Goal: Information Seeking & Learning: Check status

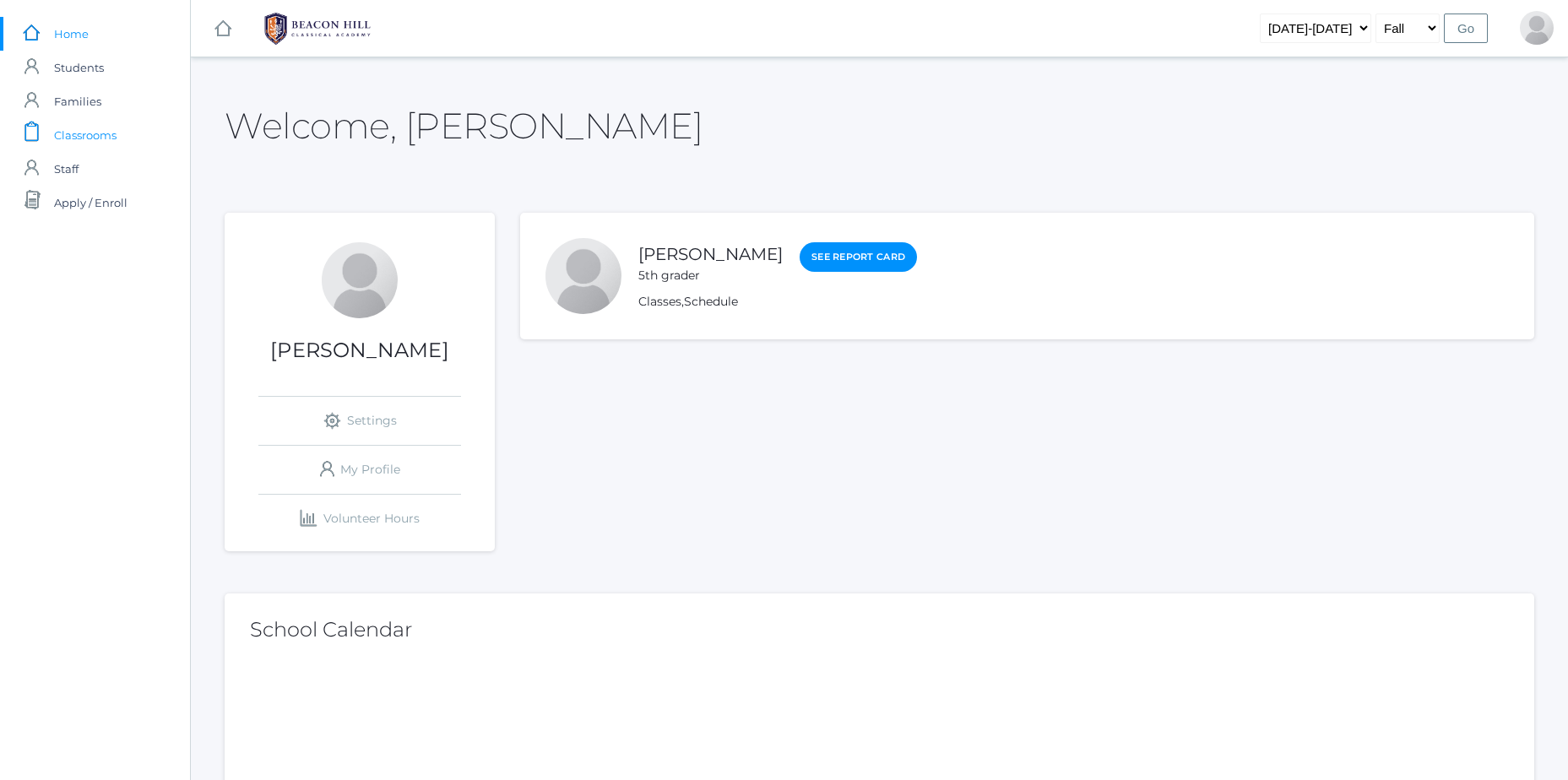
click at [145, 138] on link "icons/clipboard/plain Created with Sketch. Classrooms" at bounding box center [95, 135] width 190 height 34
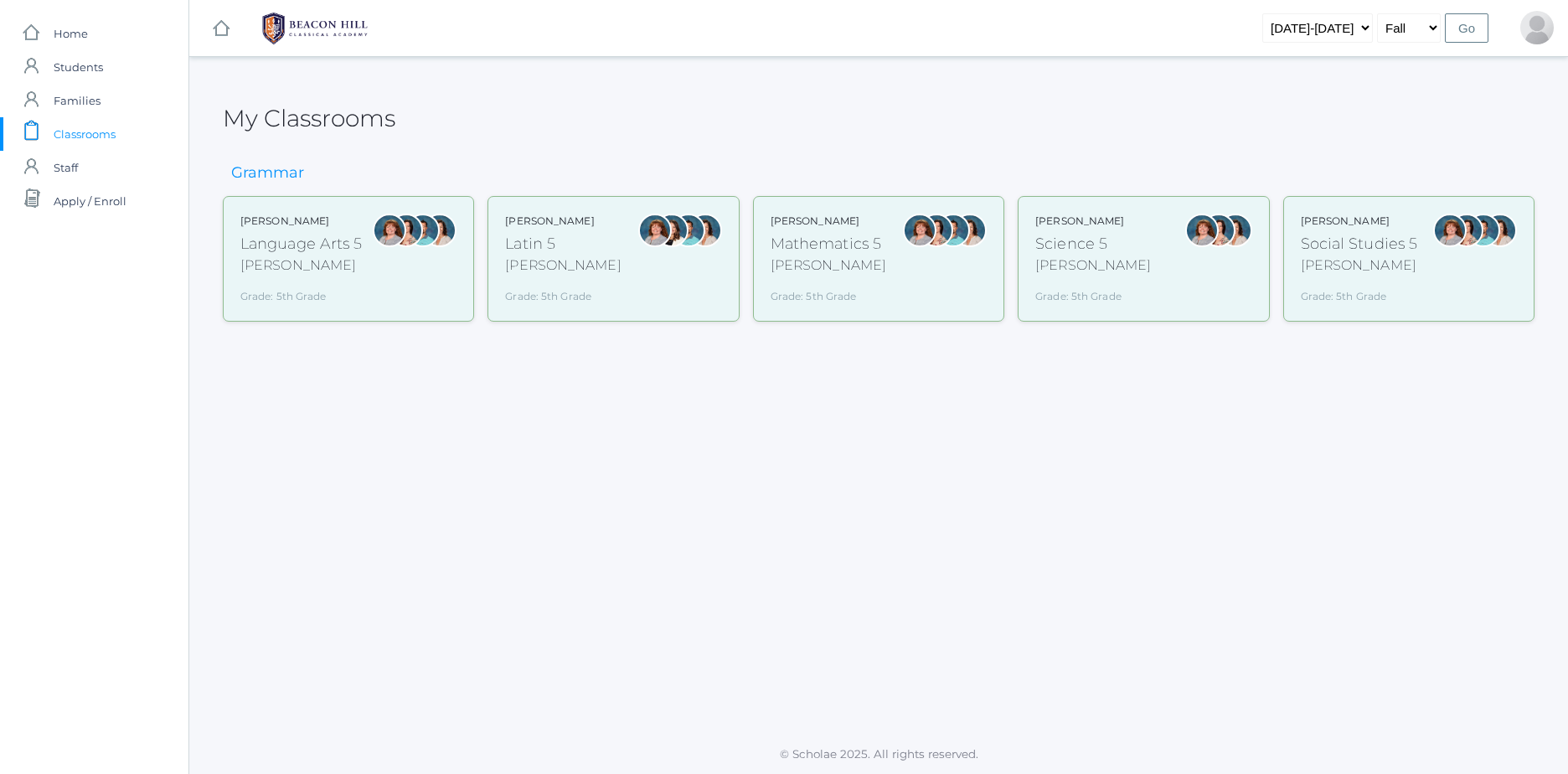
click at [519, 278] on div "Sarah Bence Latin 5 Bence Grade: 5th Grade 05LATIN" at bounding box center [563, 259] width 116 height 91
click at [855, 277] on div "Sarah Bence Mathematics 5 Bence Grade: 5th Grade 05MATH" at bounding box center [828, 259] width 116 height 91
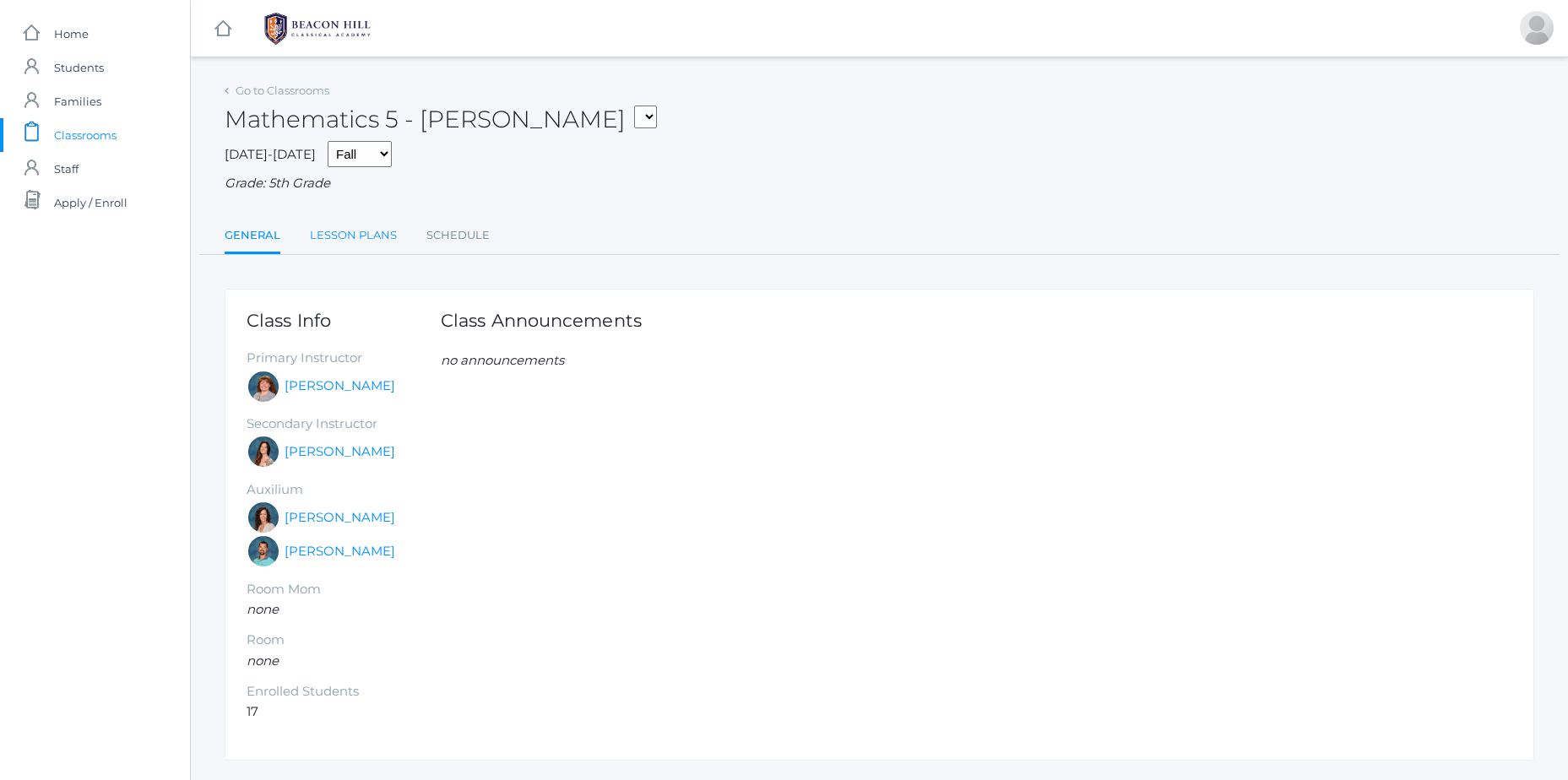
click at [386, 223] on link "Lesson Plans" at bounding box center [353, 236] width 87 height 34
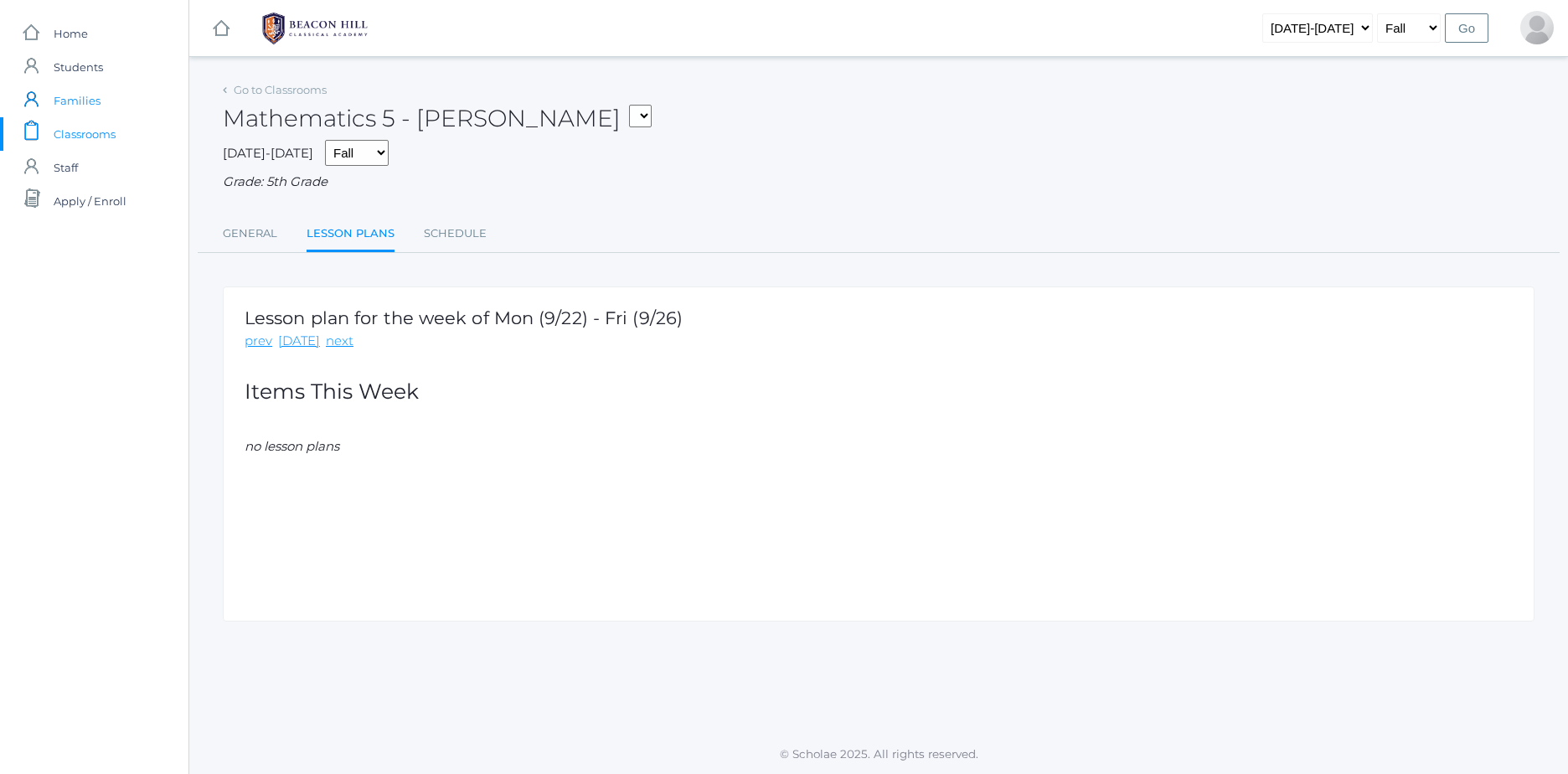
click at [63, 112] on span "Families" at bounding box center [76, 101] width 47 height 34
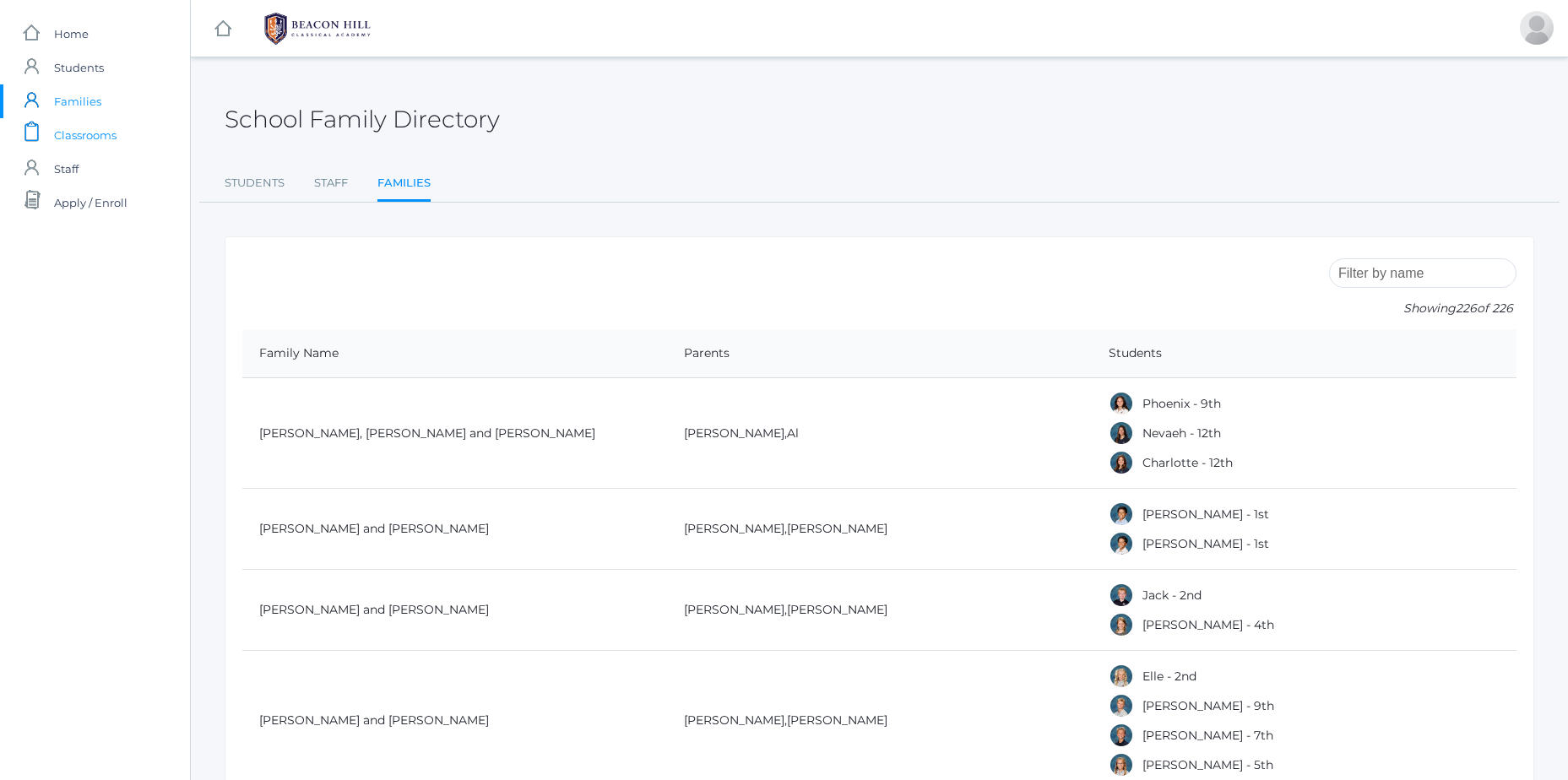
click at [59, 132] on span "Classrooms" at bounding box center [85, 135] width 63 height 34
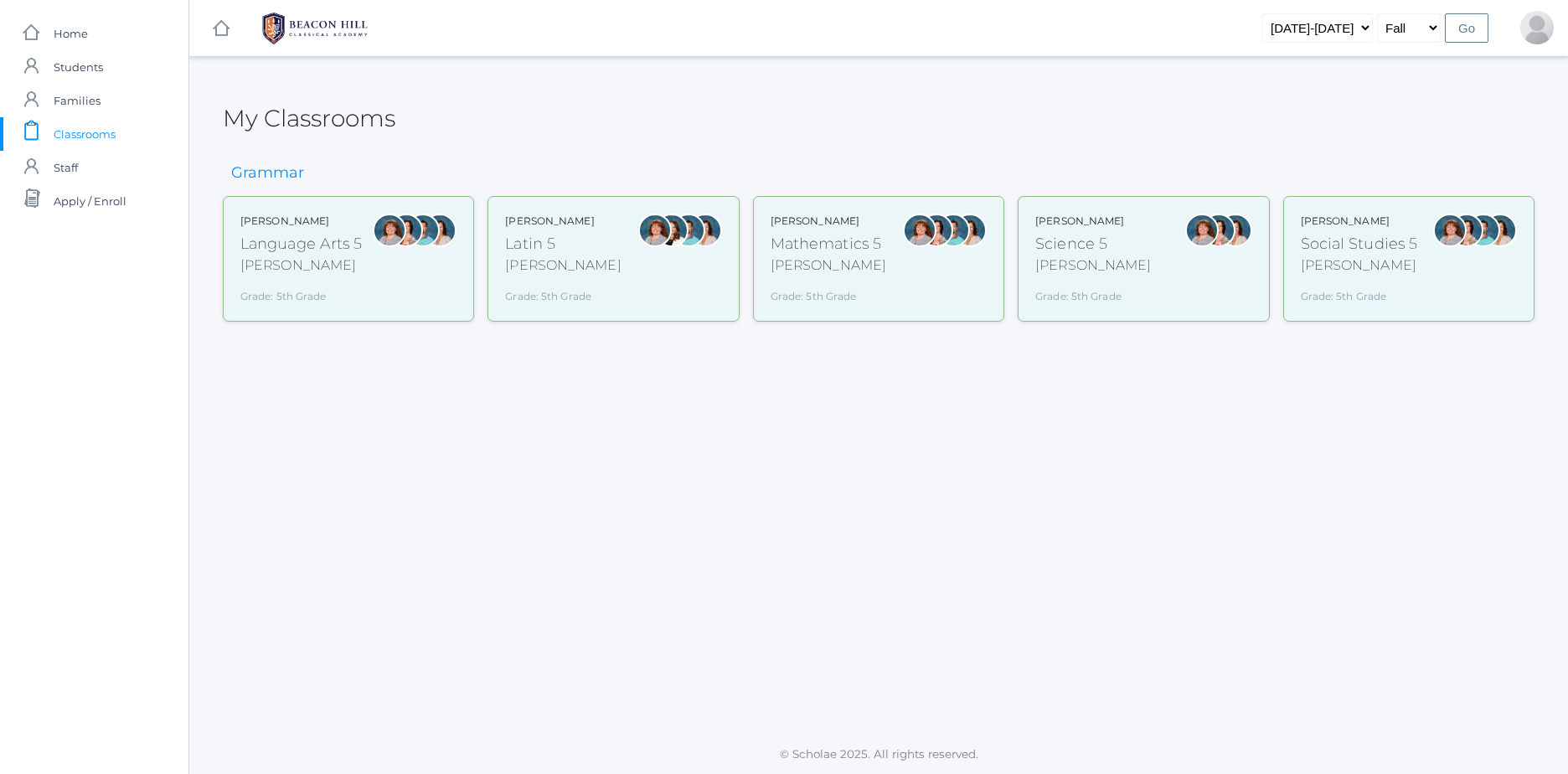
click at [1129, 302] on div "Sarah Bence Science 5 Bence Grade: 5th Grade 05SCI" at bounding box center [1143, 259] width 216 height 91
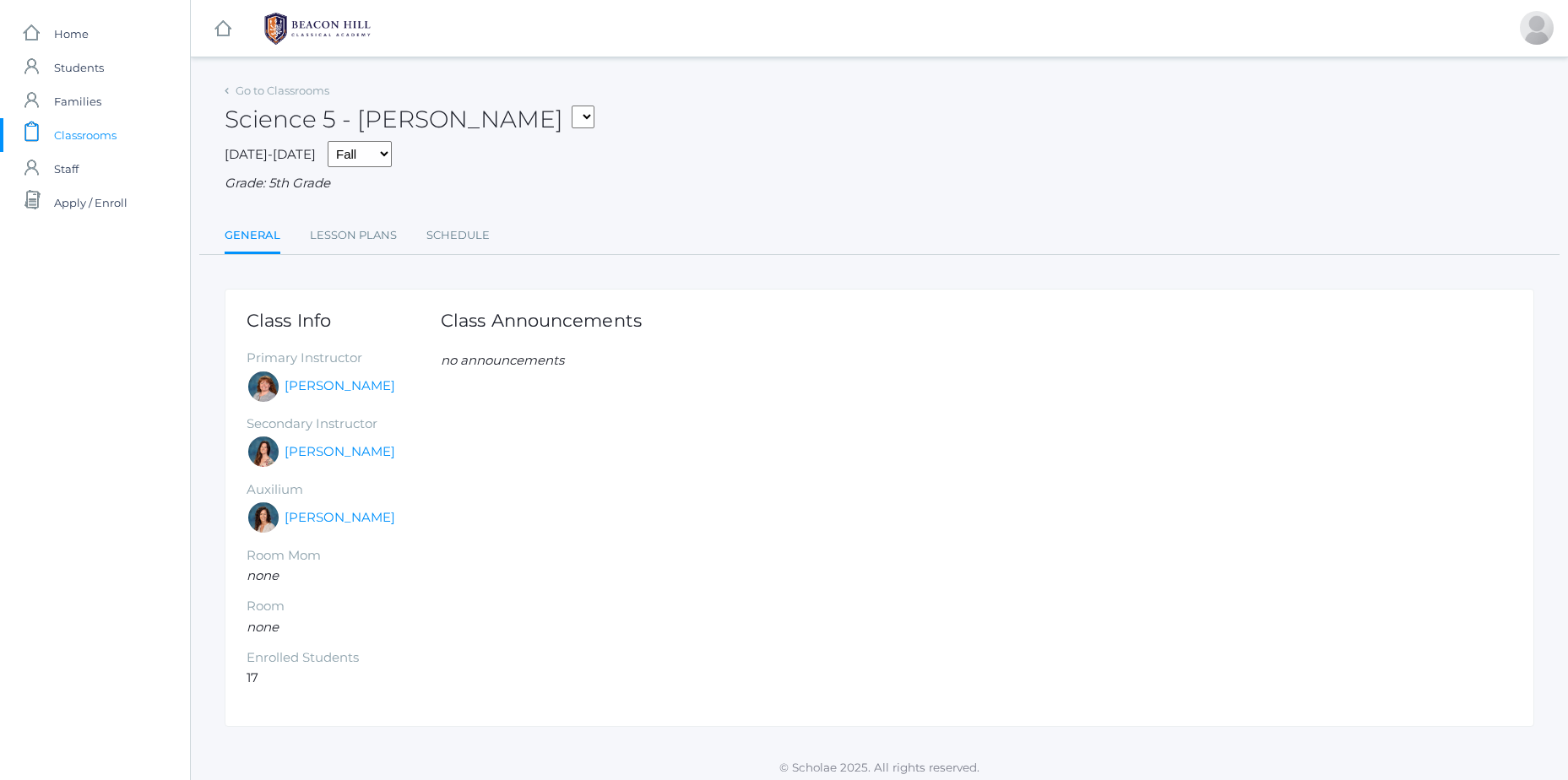
click at [46, 120] on link "icons/clipboard/plain Created with Sketch. Classrooms" at bounding box center [95, 135] width 190 height 34
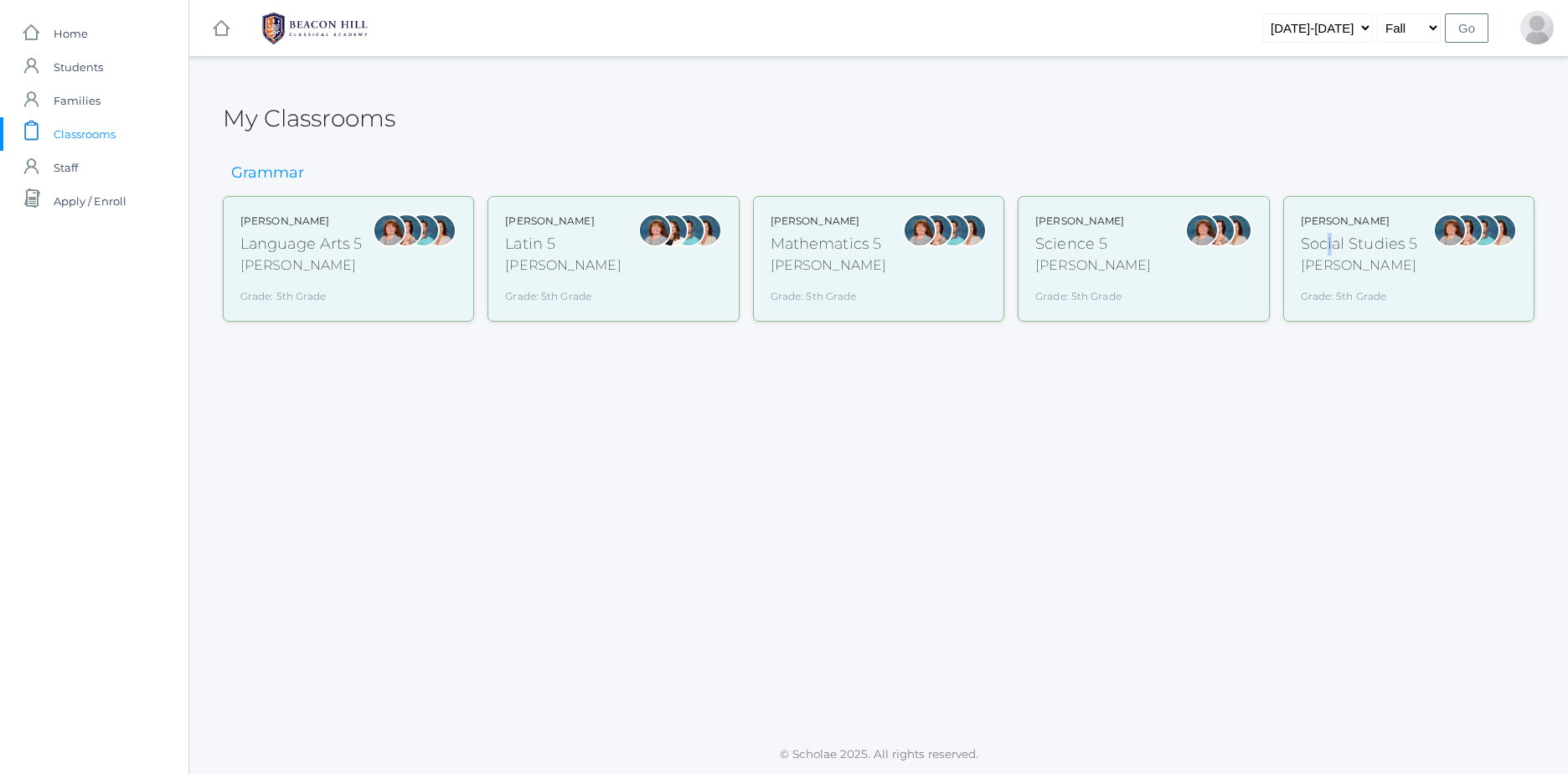
drag, startPoint x: 1334, startPoint y: 244, endPoint x: 1325, endPoint y: 251, distance: 11.4
click at [1325, 251] on div "Social Studies 5" at bounding box center [1359, 244] width 117 height 22
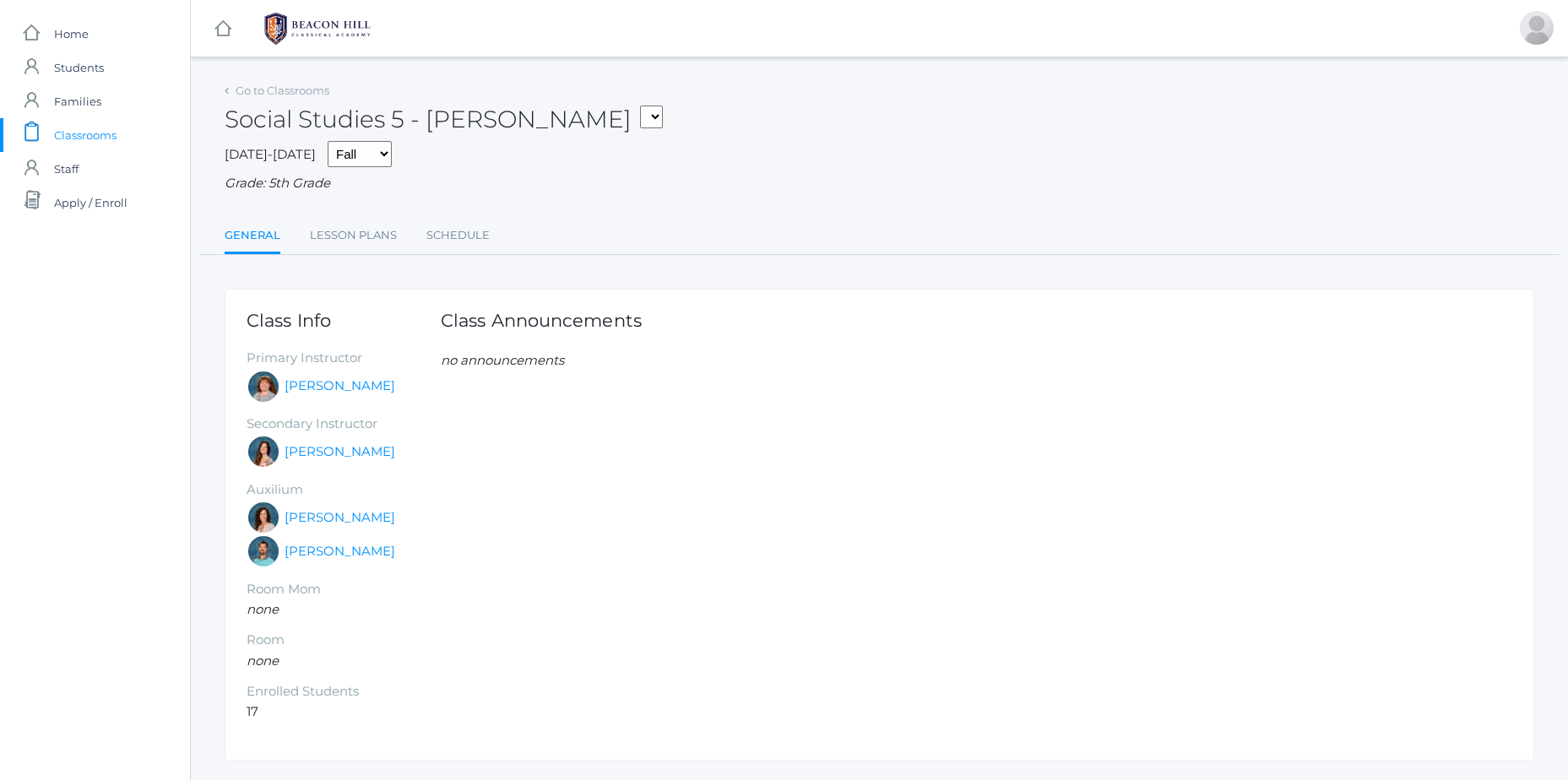
click at [506, 214] on div "Go to Classrooms Social Studies 5 - [PERSON_NAME] Language Arts 5 - [PERSON_NAM…" at bounding box center [879, 167] width 1310 height 177
click at [24, 124] on rect at bounding box center [31, 131] width 21 height 21
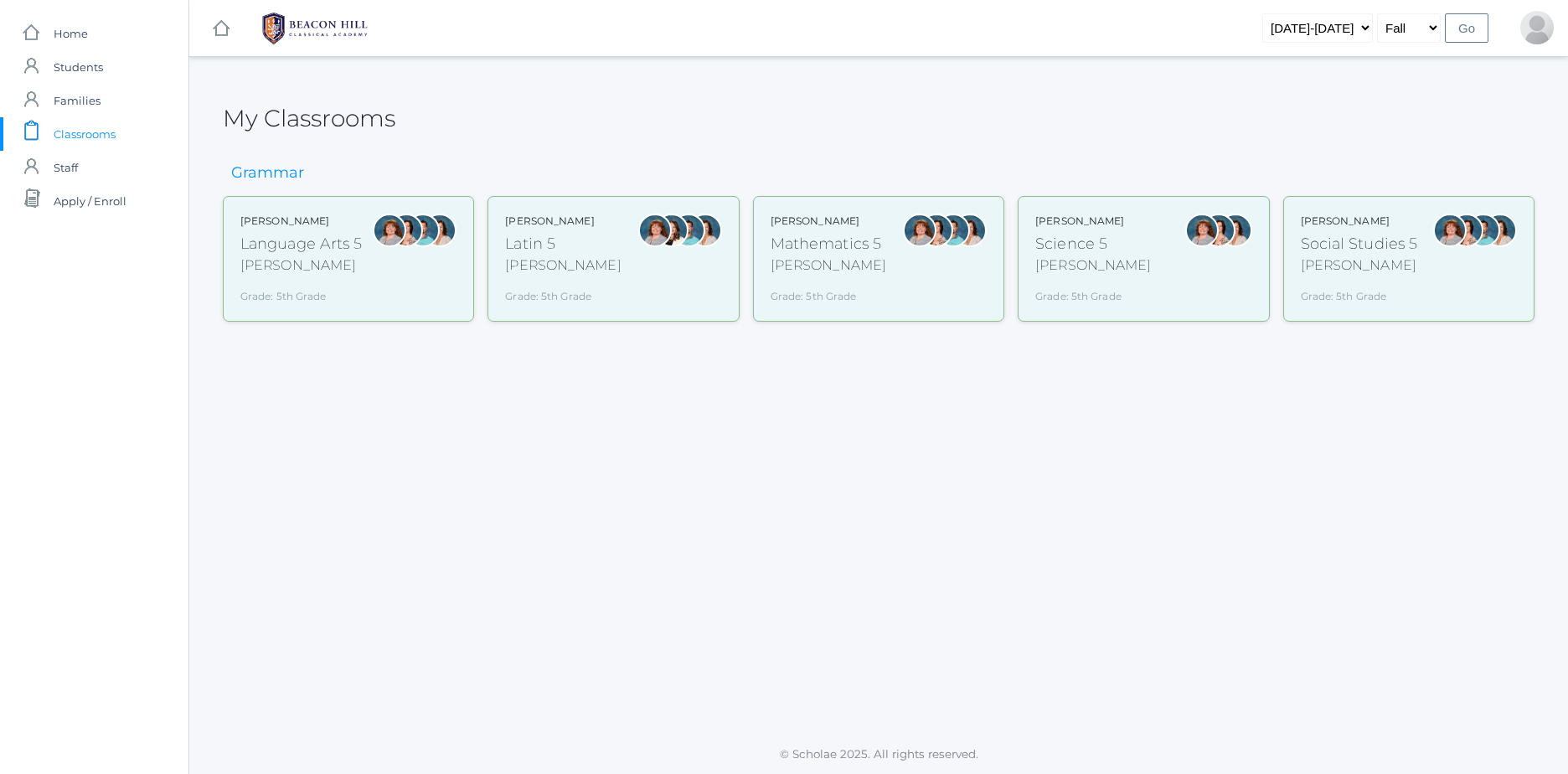
click at [285, 240] on div "Language Arts 5" at bounding box center [301, 244] width 122 height 22
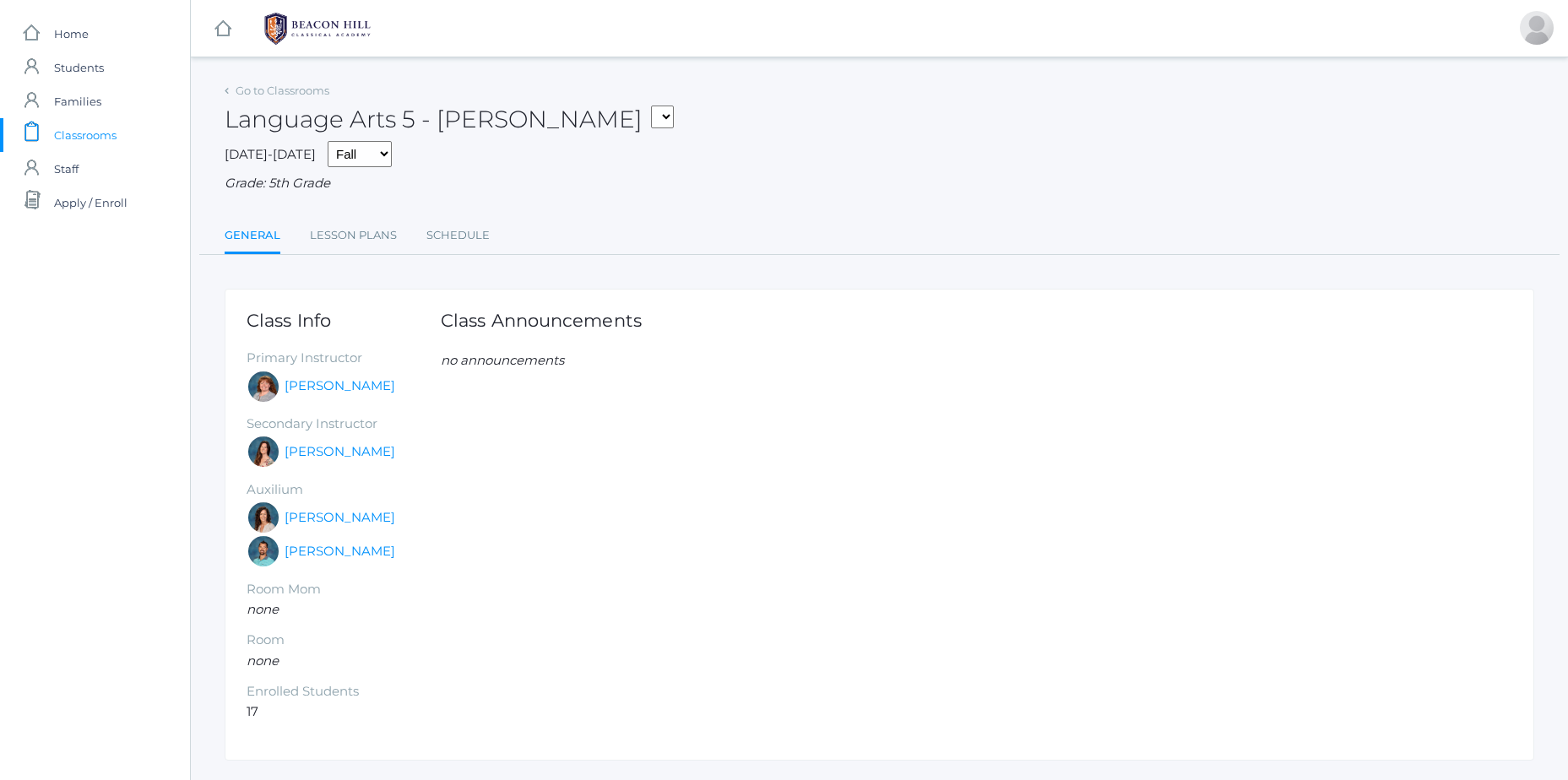
click at [141, 151] on link "icons/clipboard/plain Created with Sketch. Classrooms" at bounding box center [95, 135] width 190 height 34
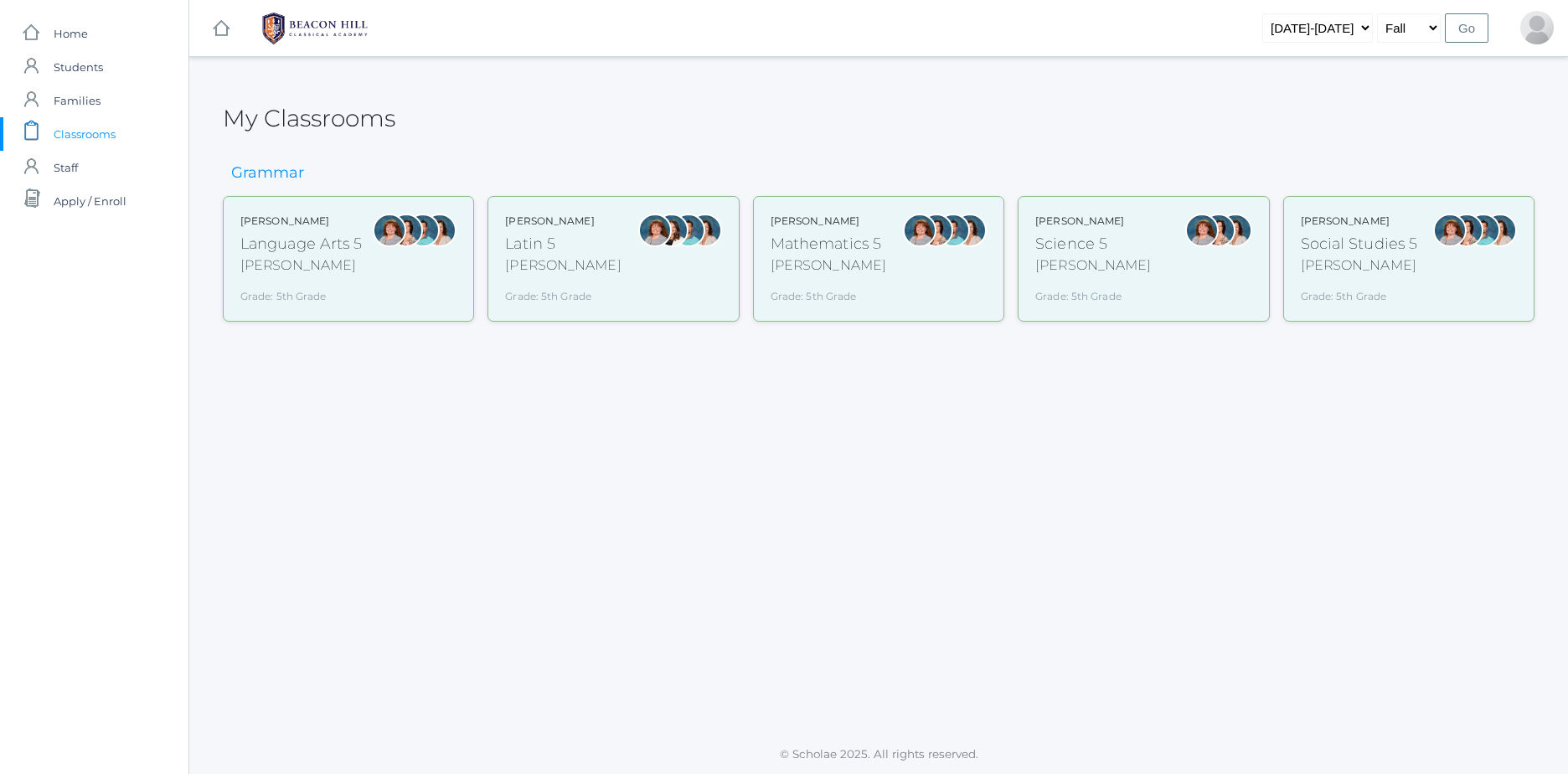
drag, startPoint x: 937, startPoint y: 414, endPoint x: 293, endPoint y: 470, distance: 646.4
click at [293, 470] on div "My Classrooms Grammar Sarah Bence Language Arts 5 Bence Grade: 5th Grade 05LA S…" at bounding box center [879, 396] width 1379 height 636
click at [0, 57] on html "icons/ui/navigation/home Created with Sketch. Home icons/user/plain Created wit…" at bounding box center [784, 387] width 1568 height 774
click at [56, 25] on span "Home" at bounding box center [70, 34] width 35 height 34
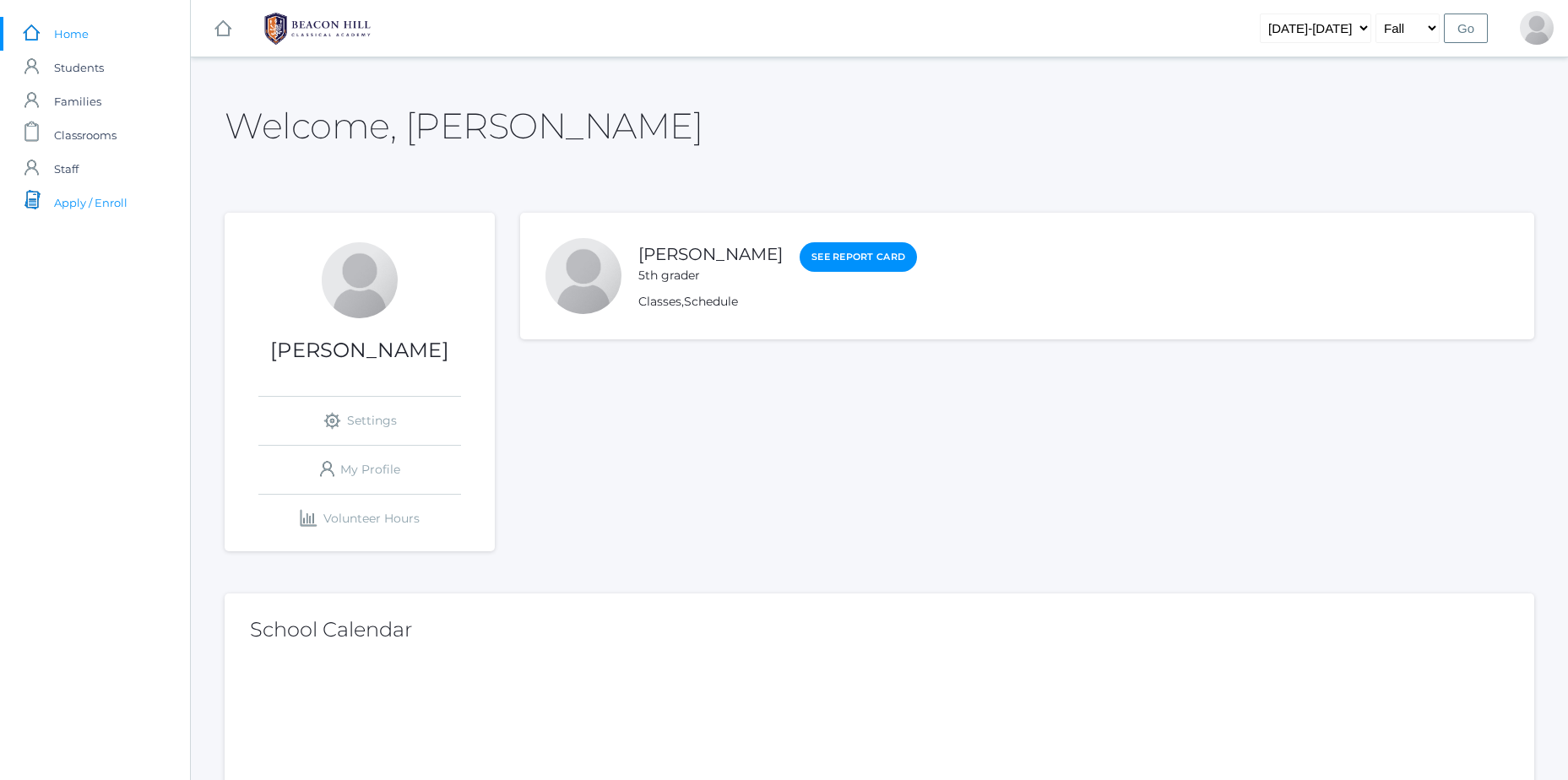
click at [110, 193] on span "Apply / Enroll" at bounding box center [91, 203] width 74 height 34
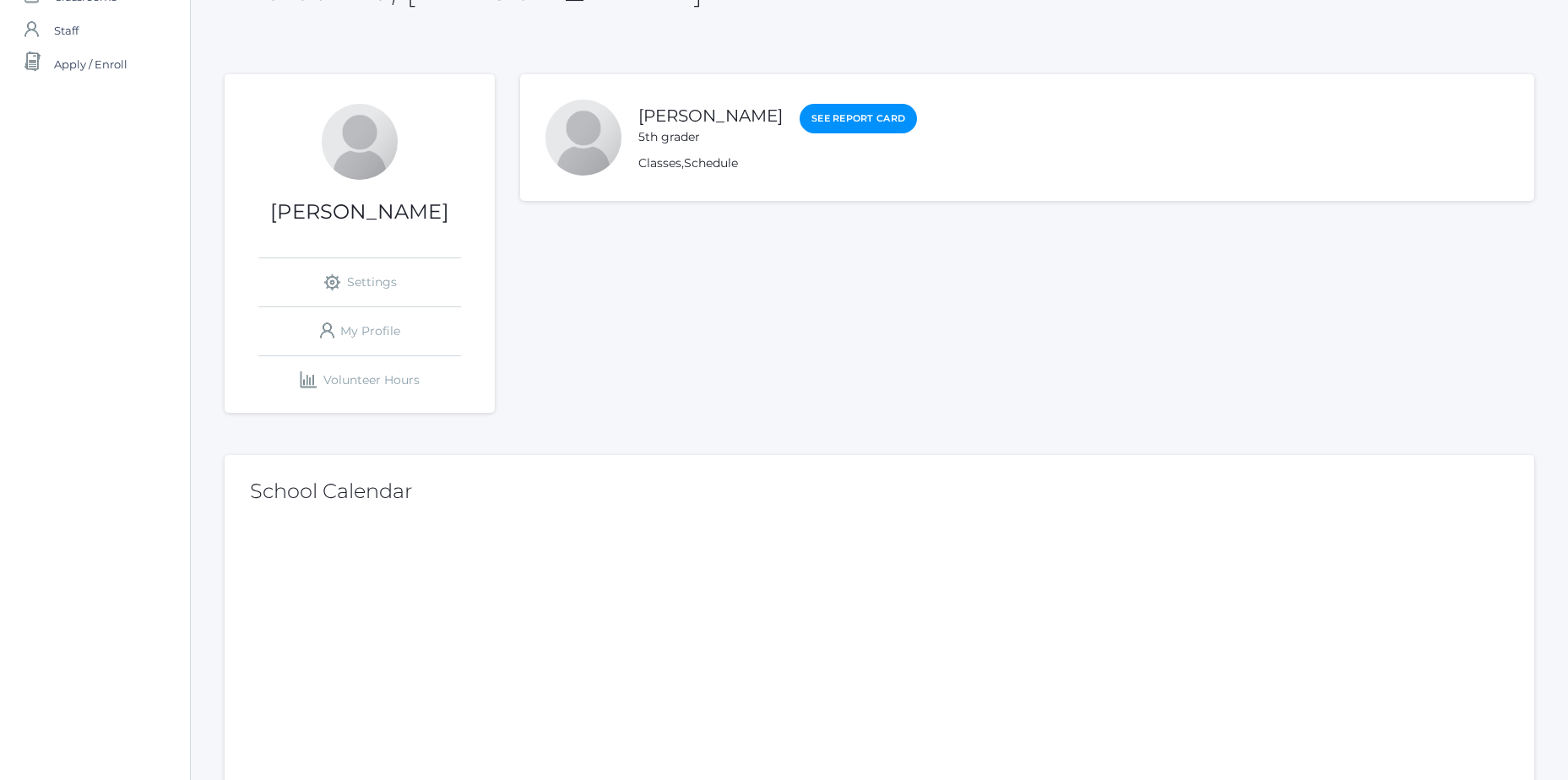
scroll to position [169, 0]
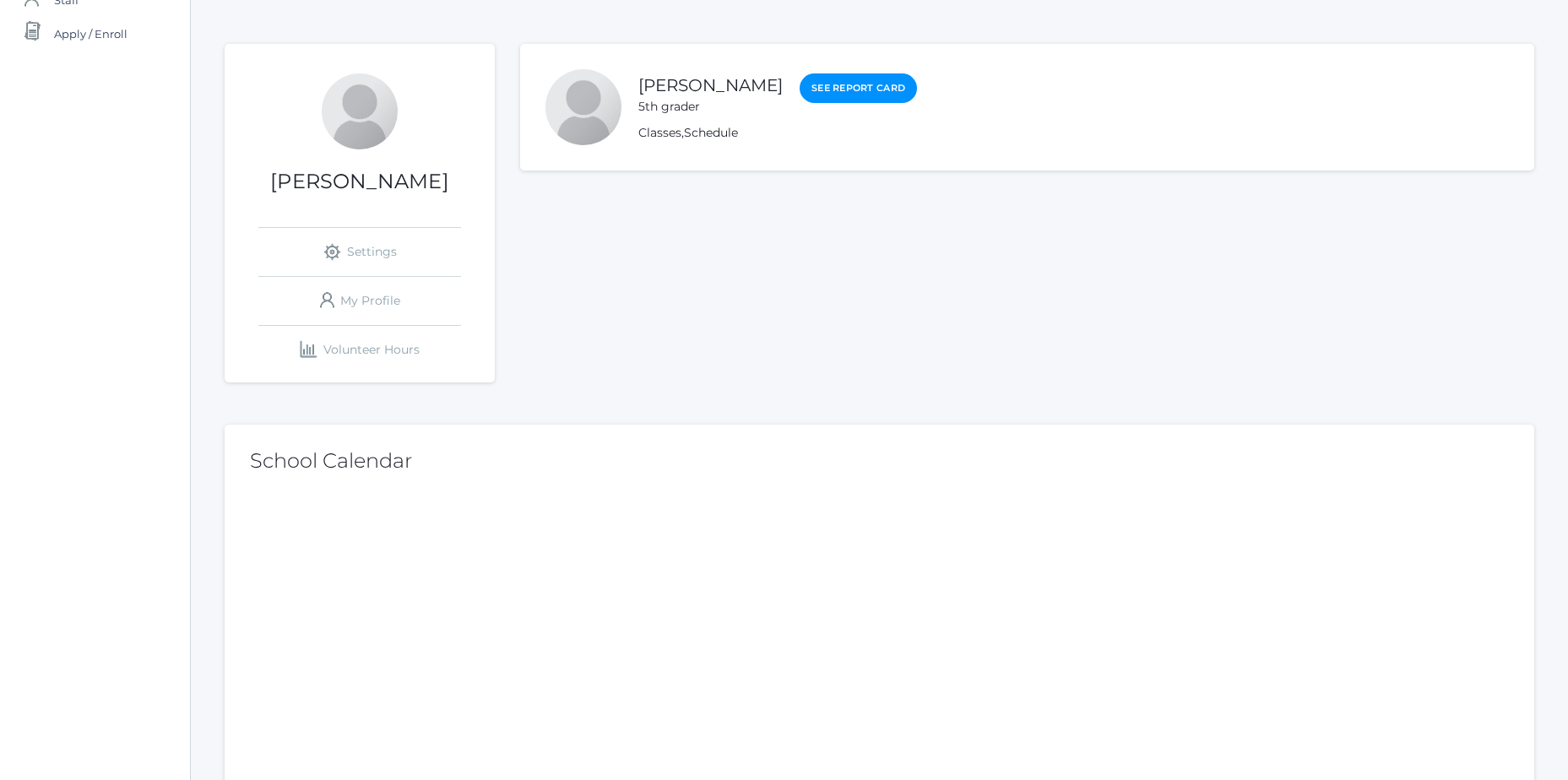
drag, startPoint x: 897, startPoint y: 71, endPoint x: 830, endPoint y: 101, distance: 73.4
click at [897, 71] on li "Pauline Harris 5th grader See Report Card Classes , Schedule" at bounding box center [1027, 107] width 1014 height 126
click at [840, 91] on link "See Report Card" at bounding box center [858, 89] width 117 height 30
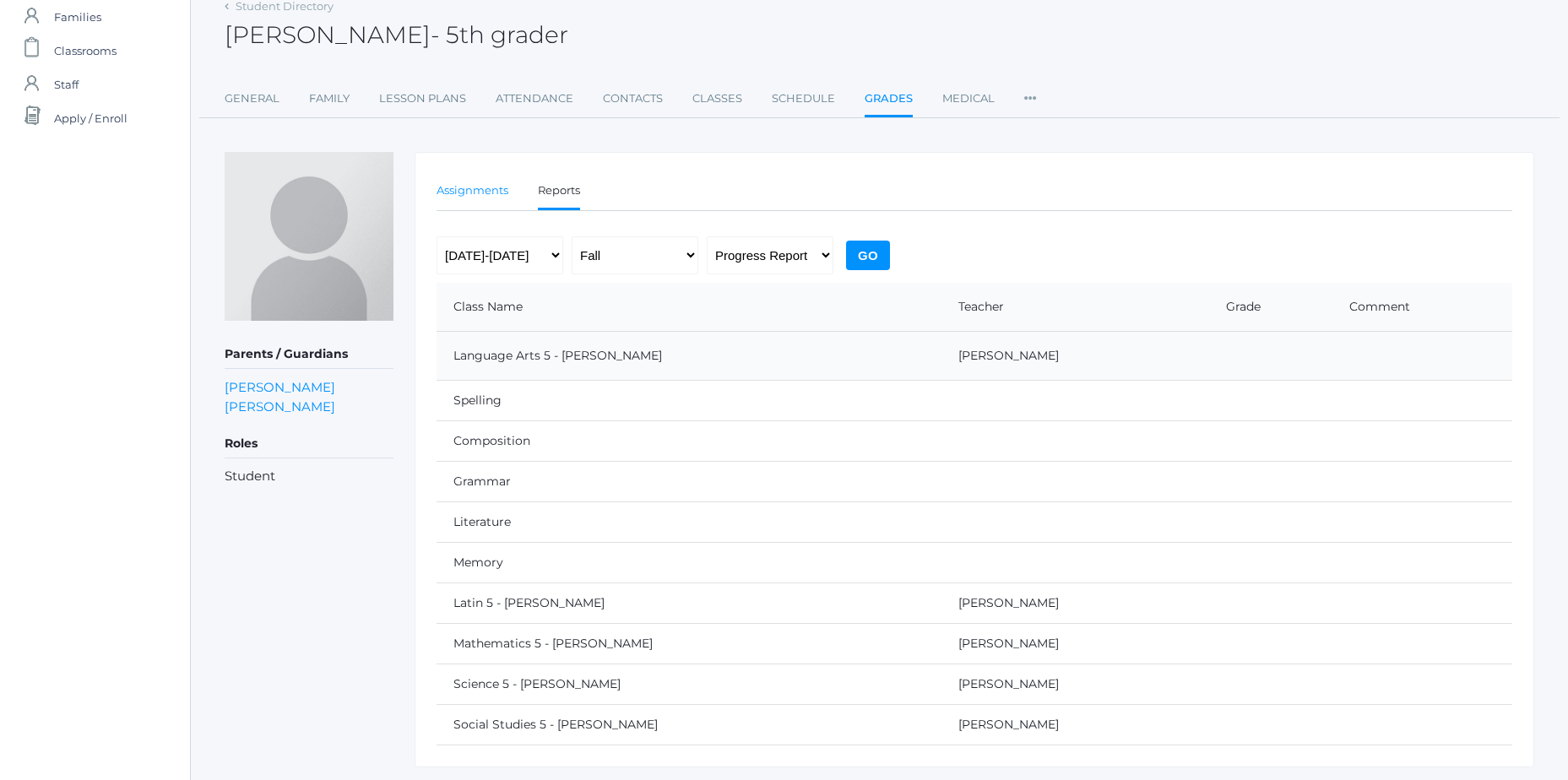
scroll to position [133, 0]
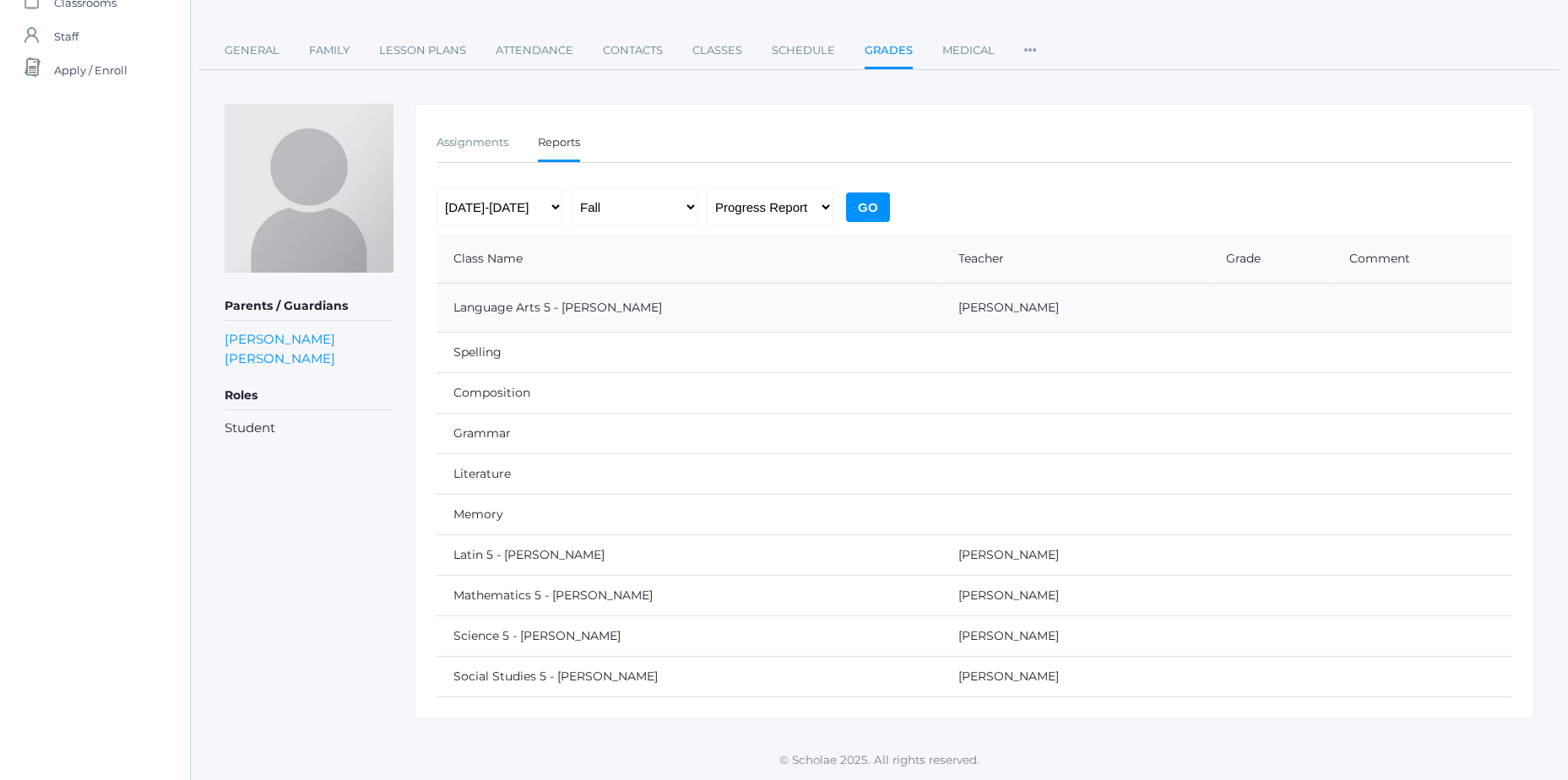
click at [512, 360] on td "Spelling" at bounding box center [689, 351] width 505 height 40
click at [472, 406] on td "Composition" at bounding box center [689, 392] width 505 height 40
click at [463, 423] on td "Grammar" at bounding box center [689, 432] width 505 height 40
click at [725, 563] on td "Latin 5 - Bence" at bounding box center [689, 554] width 505 height 40
click at [451, 544] on td "Latin 5 - Bence" at bounding box center [689, 554] width 505 height 40
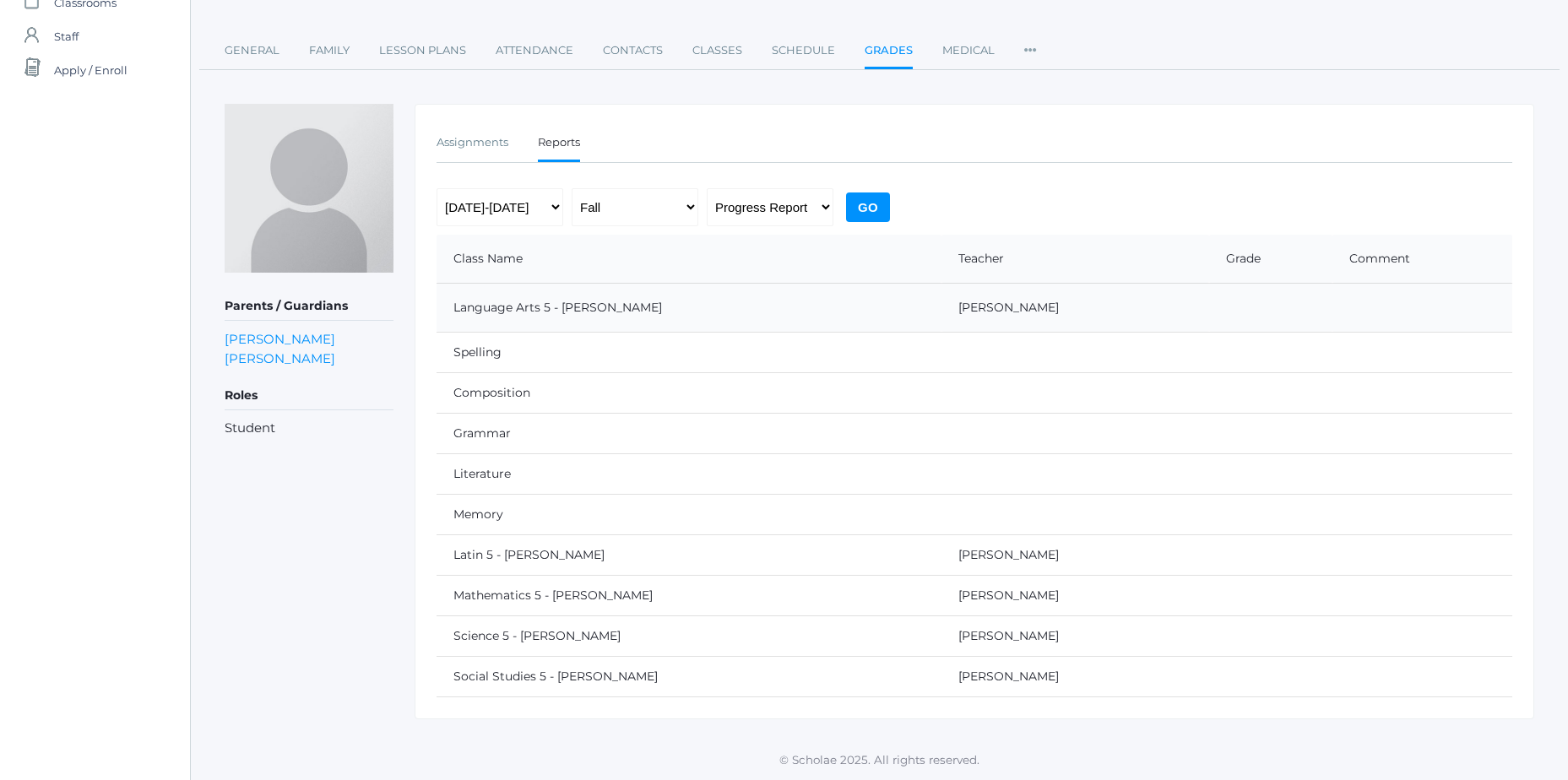
click at [454, 543] on td "Latin 5 - Bence" at bounding box center [689, 554] width 505 height 40
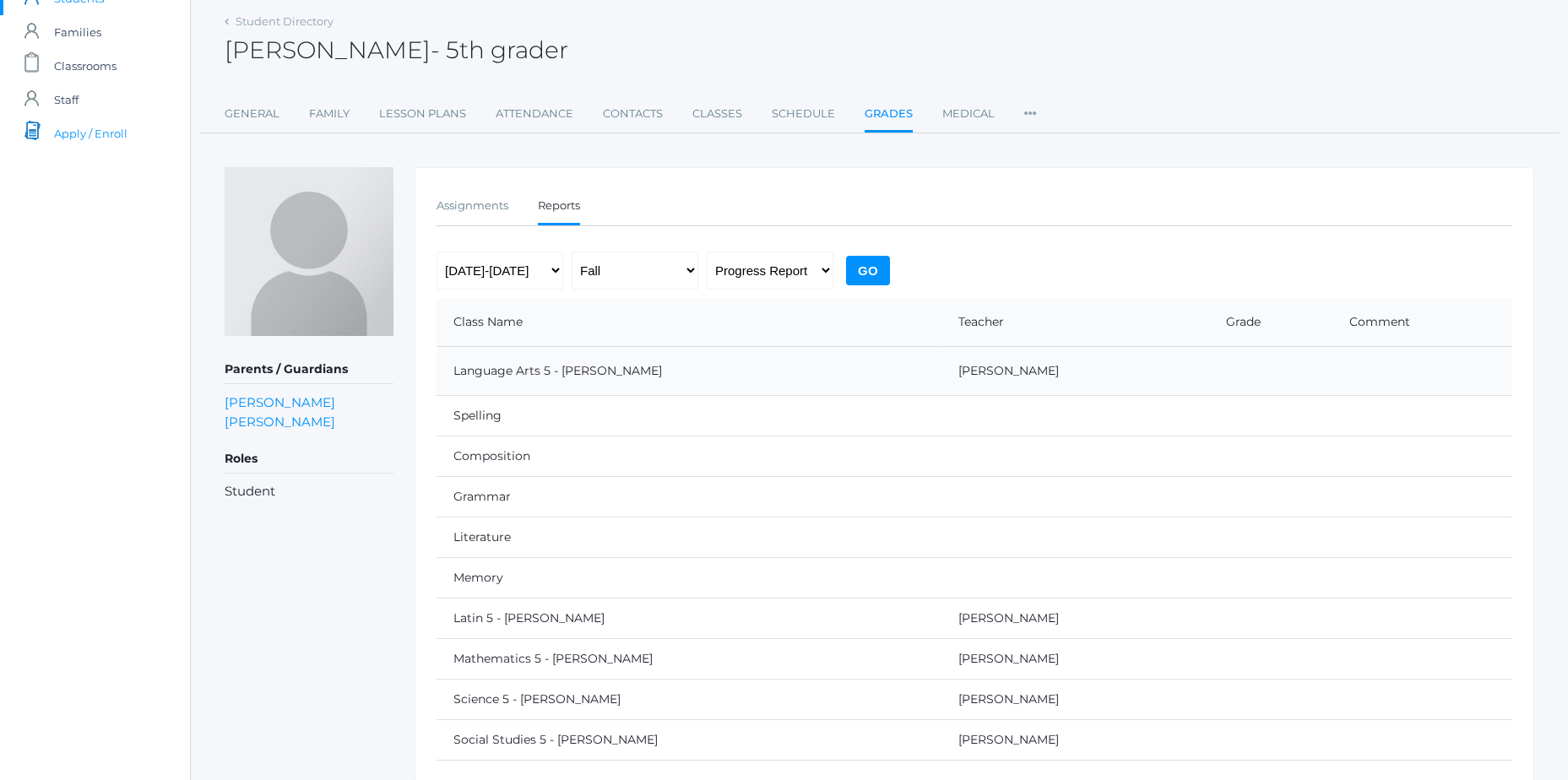
scroll to position [0, 0]
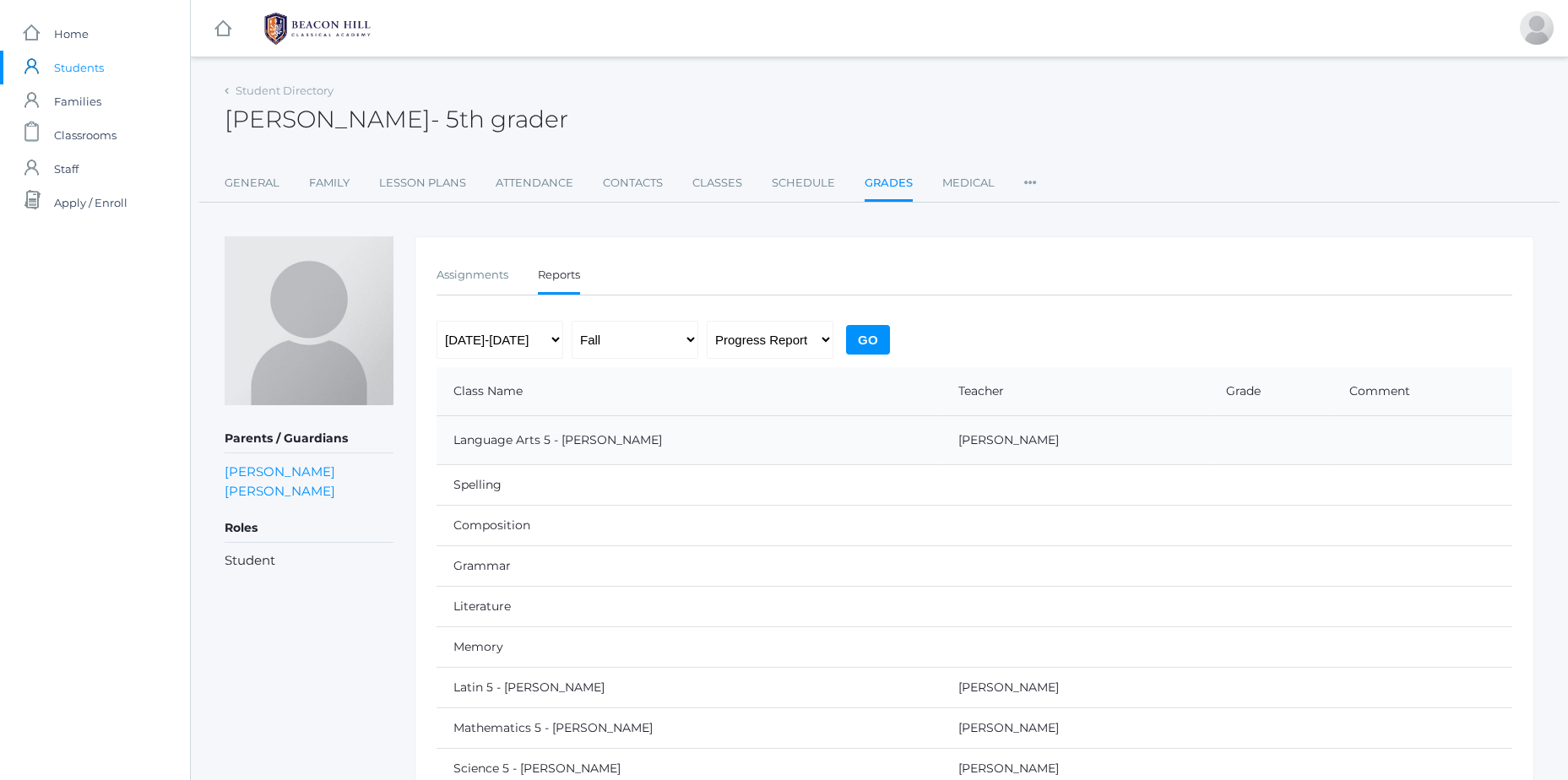
click at [712, 163] on div "Student Directory Pauline Harris - 5th grader Pauline Harris 5th grader General…" at bounding box center [879, 141] width 1310 height 124
click at [696, 183] on link "Classes" at bounding box center [717, 184] width 50 height 34
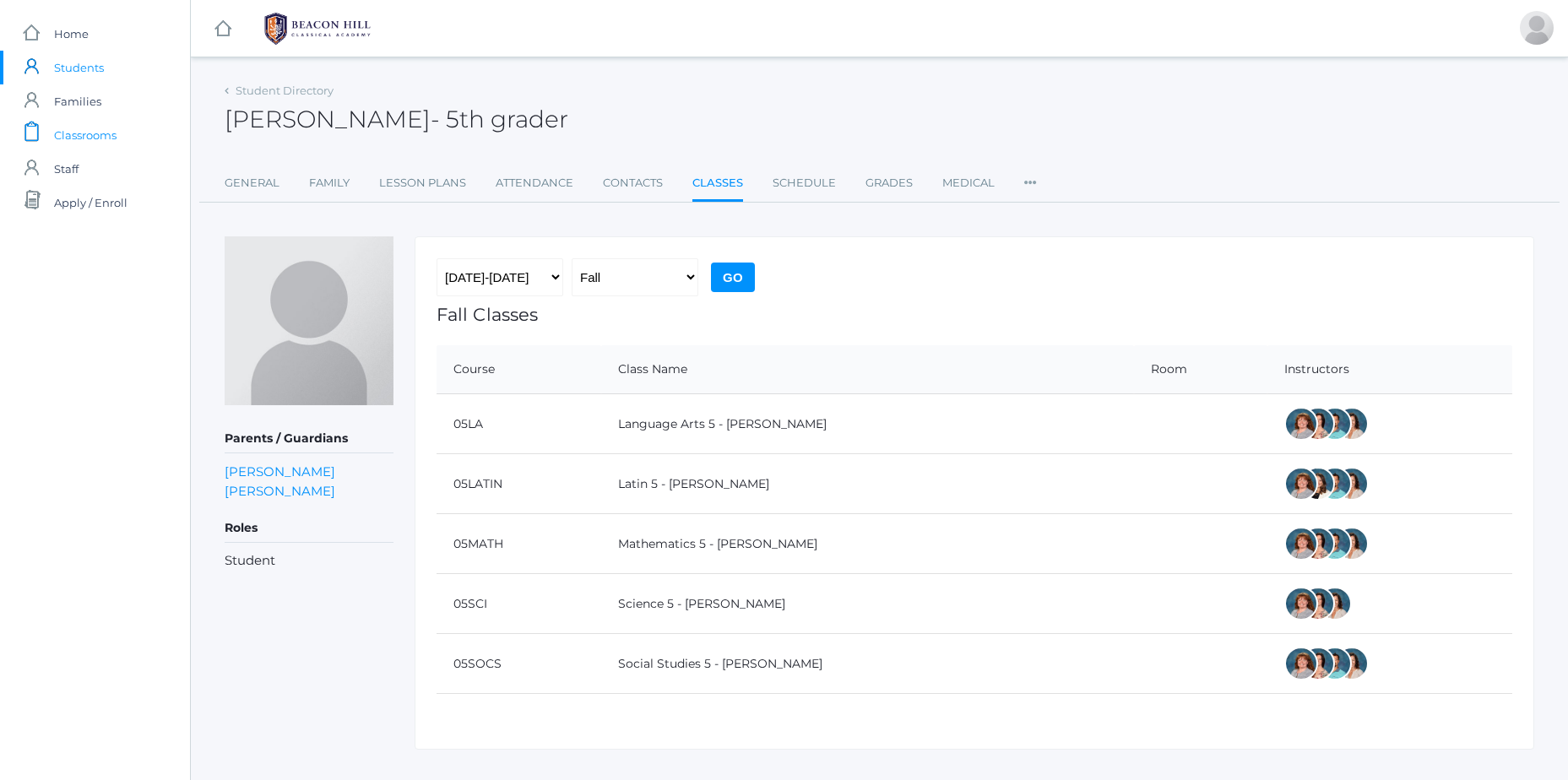
click at [118, 128] on link "icons/clipboard/plain Created with Sketch. Classrooms" at bounding box center [95, 135] width 190 height 34
